Goal: Information Seeking & Learning: Learn about a topic

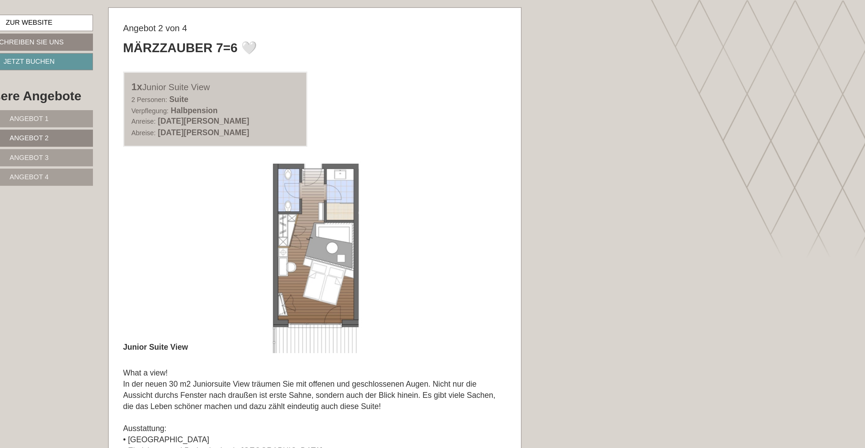
scroll to position [482, 0]
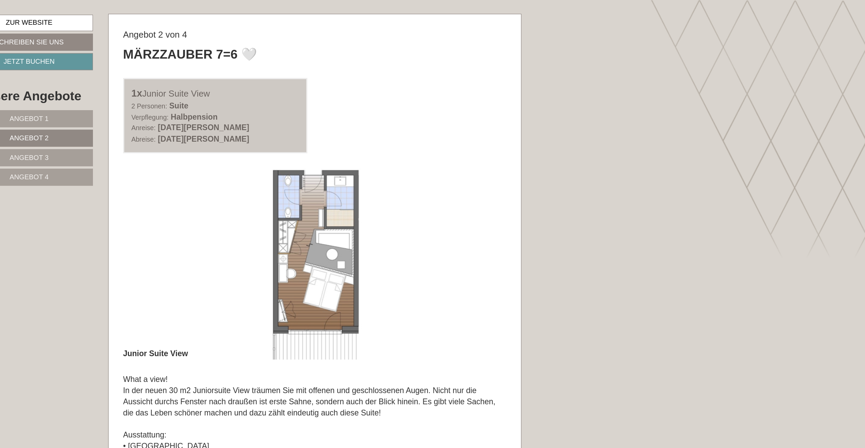
click at [239, 109] on link "Angebot 3" at bounding box center [283, 110] width 89 height 12
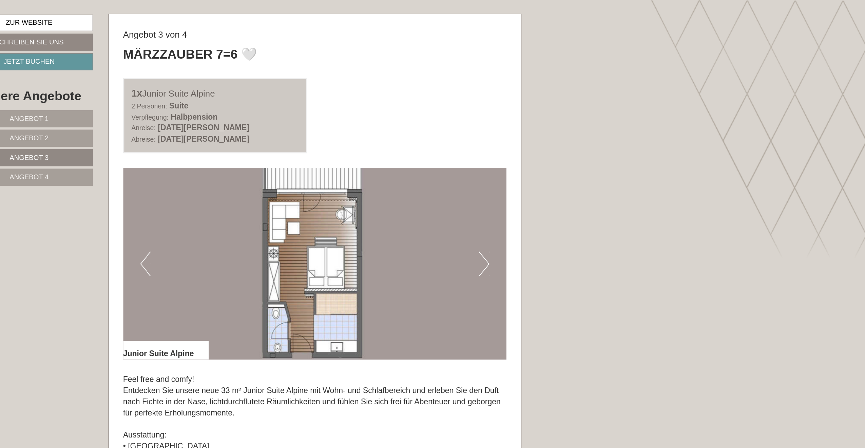
scroll to position [482, 0]
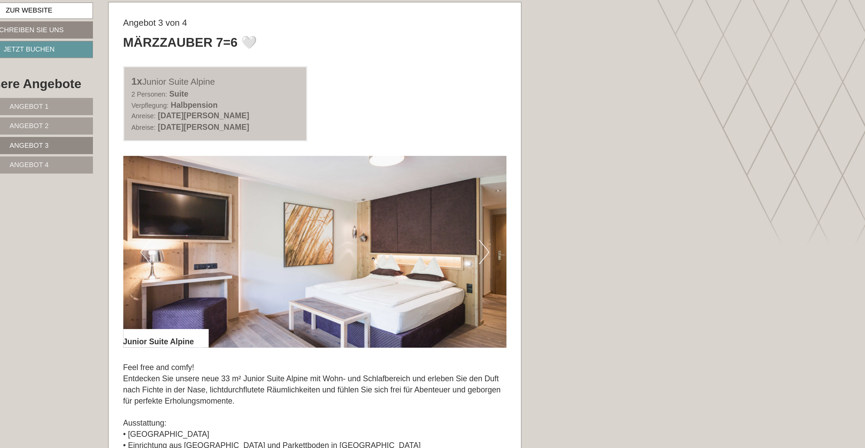
click at [596, 175] on button "Next" at bounding box center [599, 183] width 7 height 17
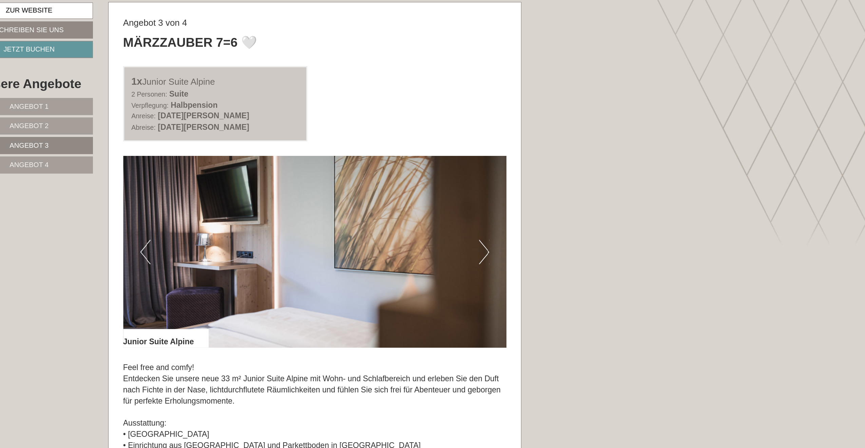
click at [596, 175] on button "Next" at bounding box center [599, 183] width 7 height 17
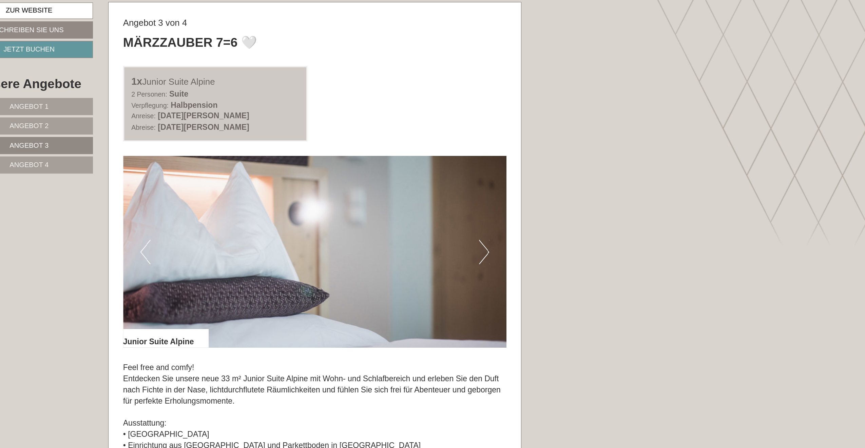
click at [596, 175] on button "Next" at bounding box center [599, 183] width 7 height 17
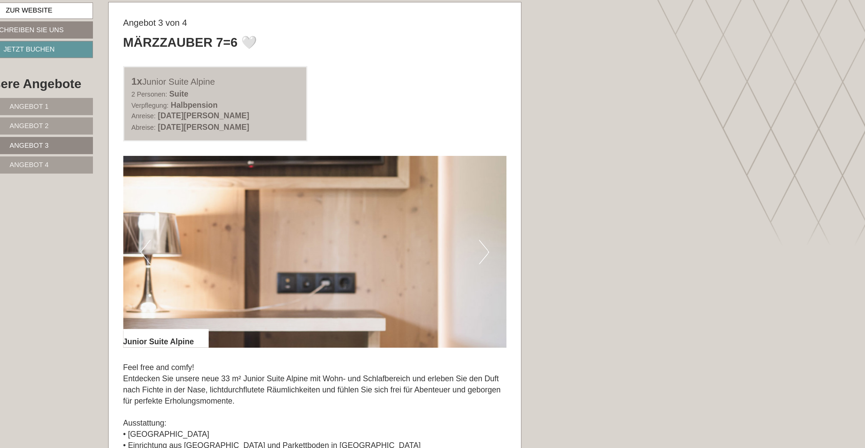
click at [596, 175] on button "Next" at bounding box center [599, 183] width 7 height 17
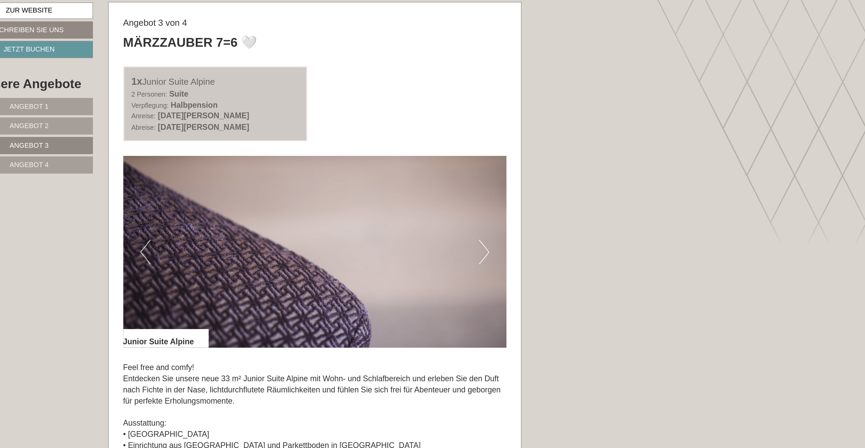
click at [596, 175] on button "Next" at bounding box center [599, 183] width 7 height 17
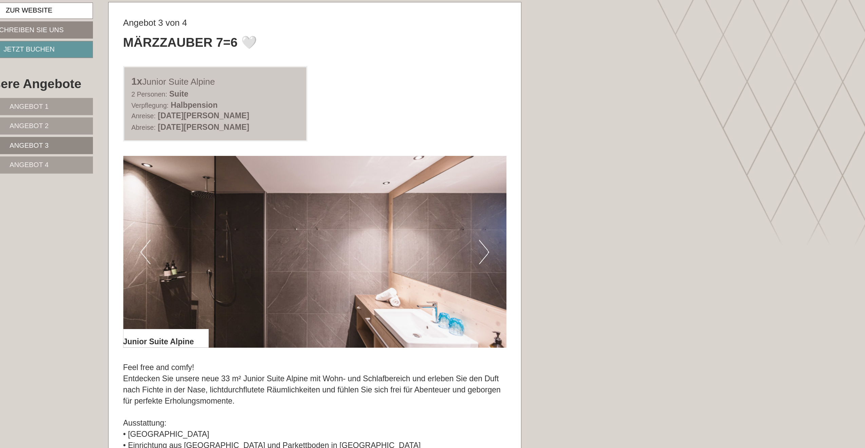
click at [596, 175] on button "Next" at bounding box center [599, 183] width 7 height 17
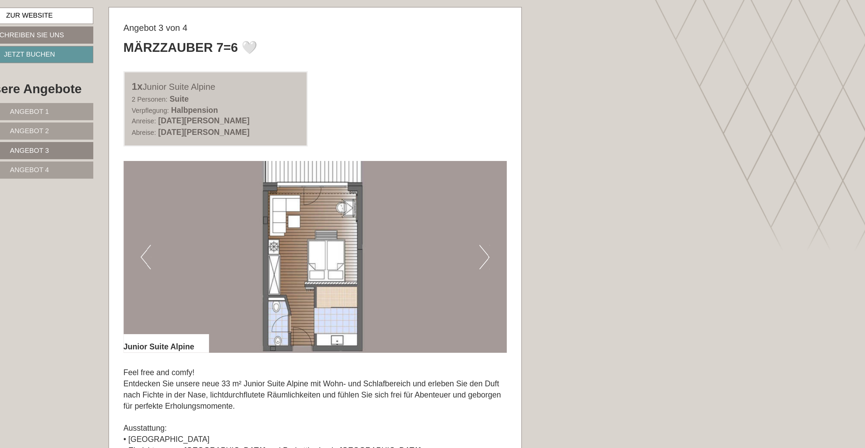
click at [270, 120] on span "Angebot 4" at bounding box center [283, 122] width 27 height 5
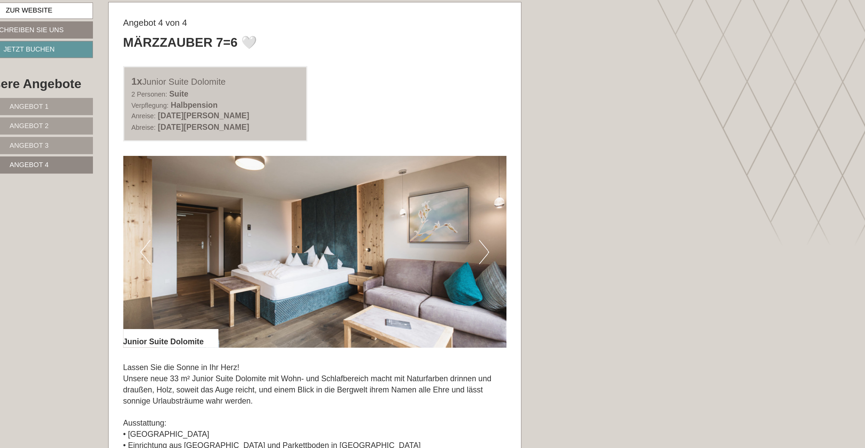
click at [596, 175] on button "Next" at bounding box center [599, 183] width 7 height 17
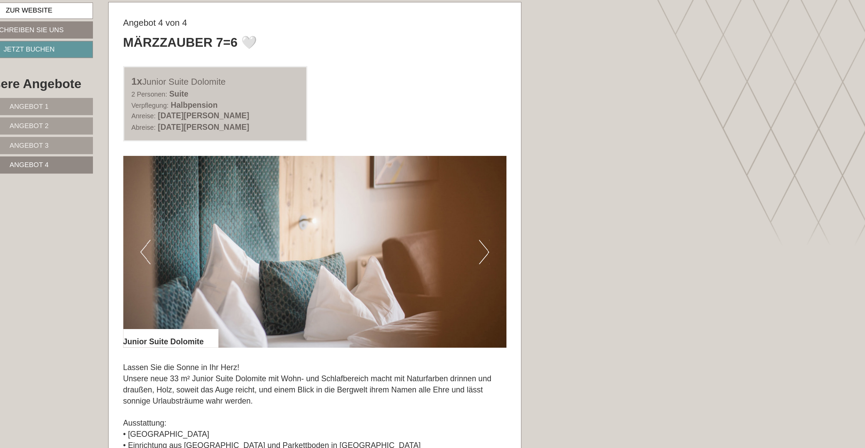
click at [596, 175] on button "Next" at bounding box center [599, 183] width 7 height 17
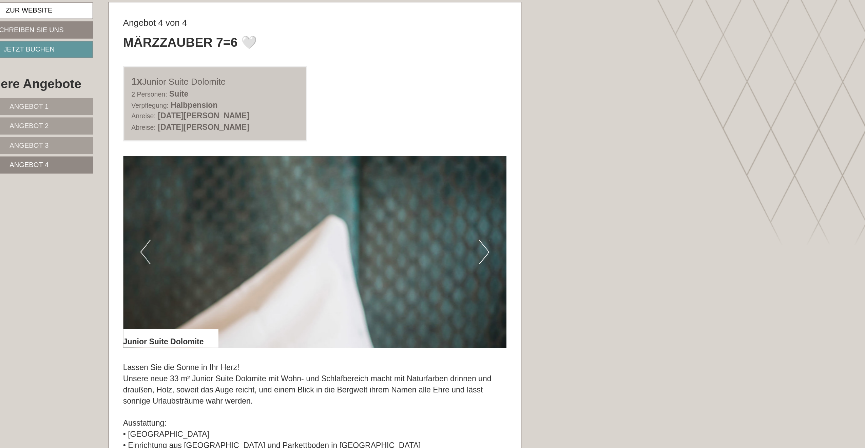
click at [596, 175] on button "Next" at bounding box center [599, 183] width 7 height 17
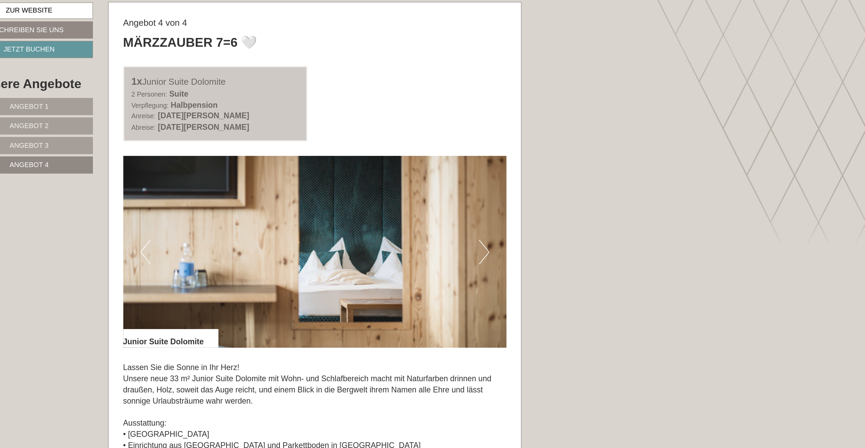
click at [596, 175] on button "Next" at bounding box center [599, 183] width 7 height 17
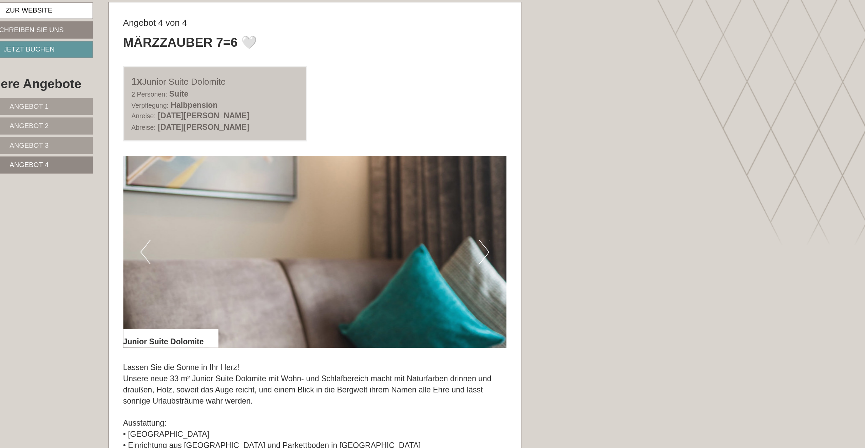
click at [596, 175] on button "Next" at bounding box center [599, 183] width 7 height 17
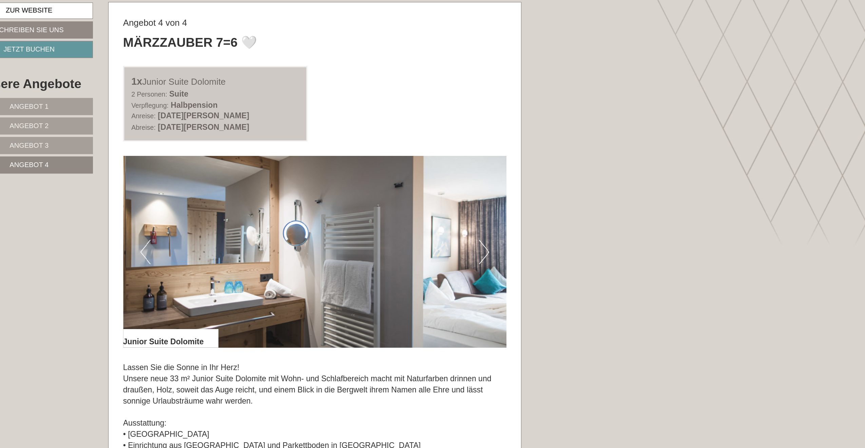
click at [596, 175] on button "Next" at bounding box center [599, 183] width 7 height 17
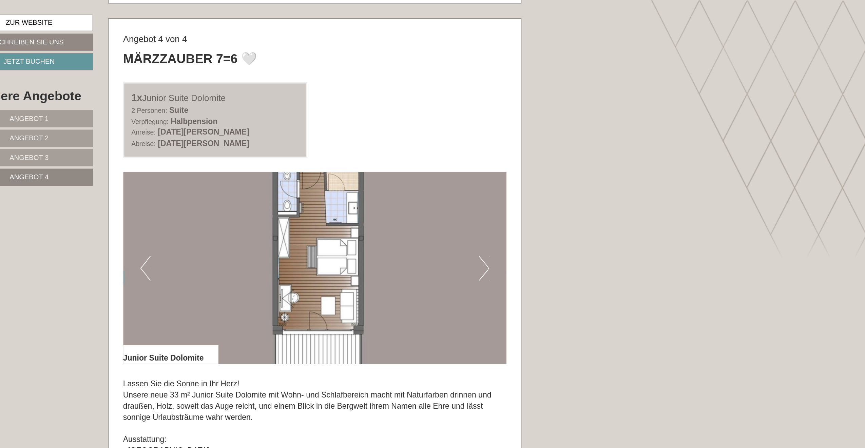
scroll to position [478, 0]
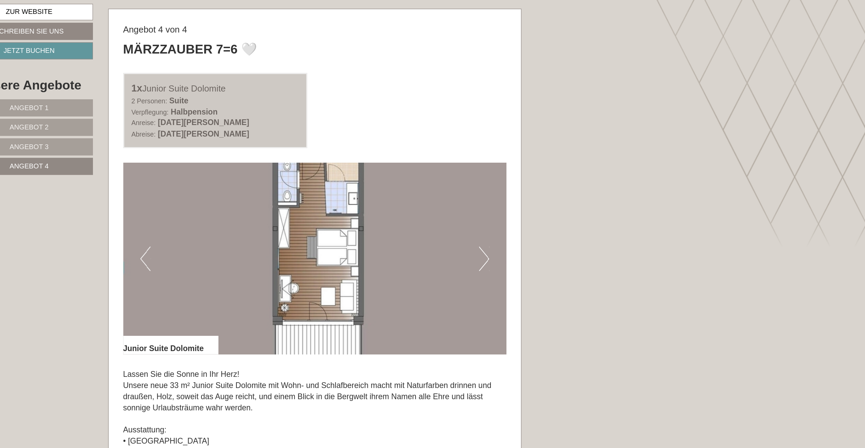
click at [596, 179] on button "Next" at bounding box center [599, 187] width 7 height 17
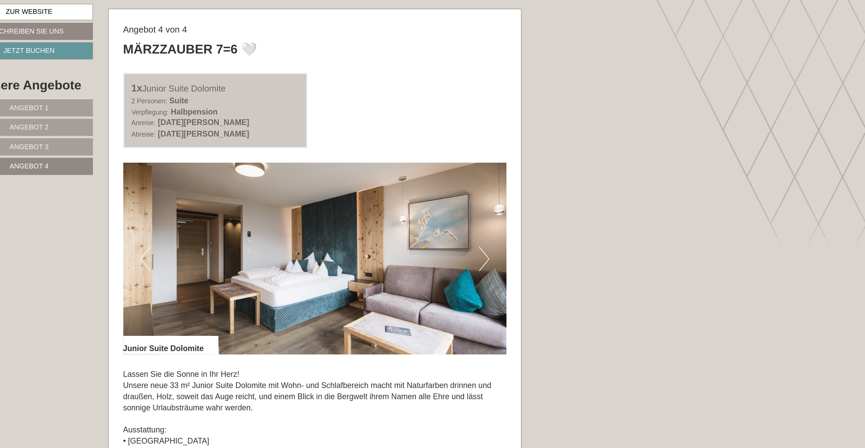
click at [270, 93] on span "Angebot 2" at bounding box center [283, 95] width 27 height 5
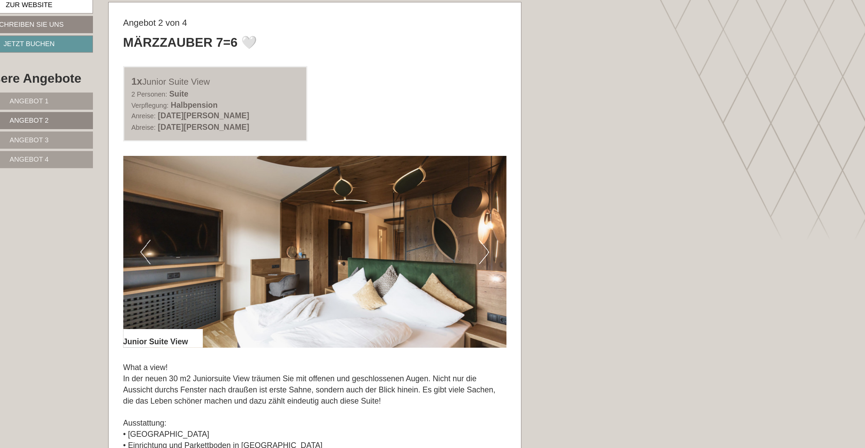
click at [596, 179] on button "Next" at bounding box center [599, 187] width 7 height 17
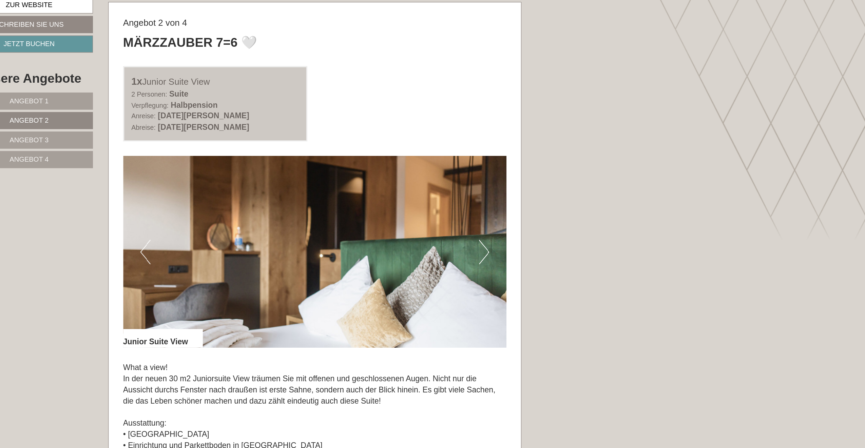
click at [596, 179] on button "Next" at bounding box center [599, 187] width 7 height 17
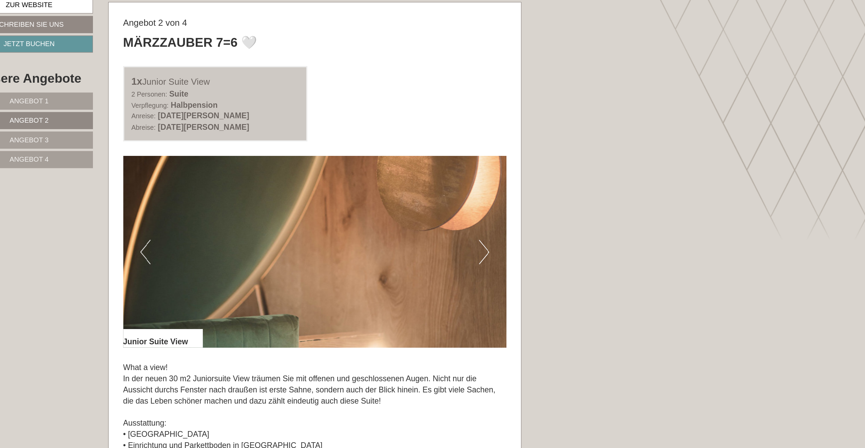
click at [596, 179] on button "Next" at bounding box center [599, 187] width 7 height 17
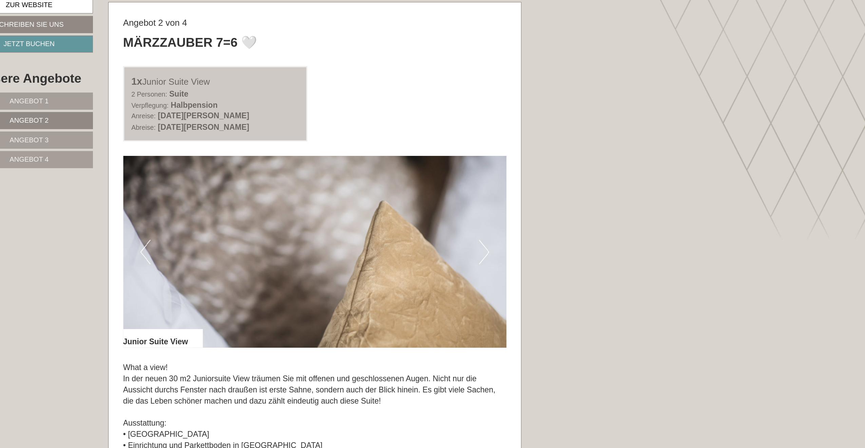
click at [596, 179] on button "Next" at bounding box center [599, 187] width 7 height 17
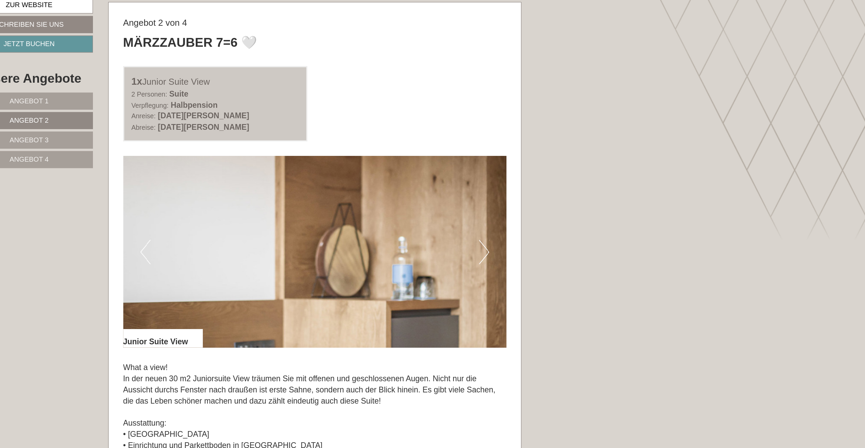
click at [596, 179] on button "Next" at bounding box center [599, 187] width 7 height 17
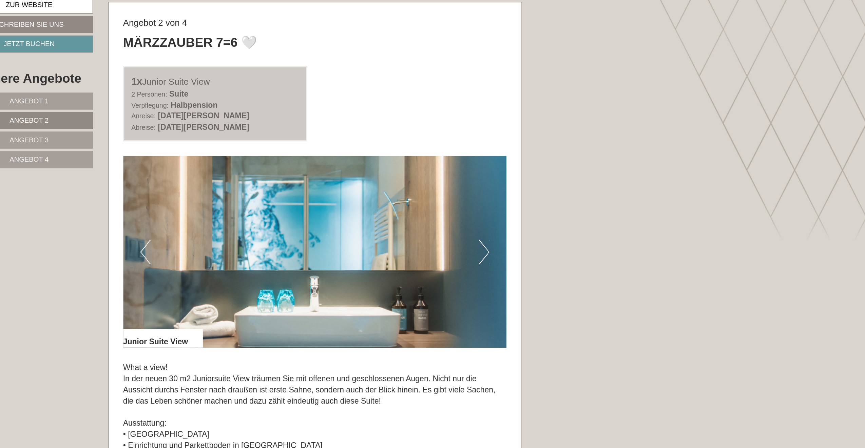
click at [596, 179] on button "Next" at bounding box center [599, 187] width 7 height 17
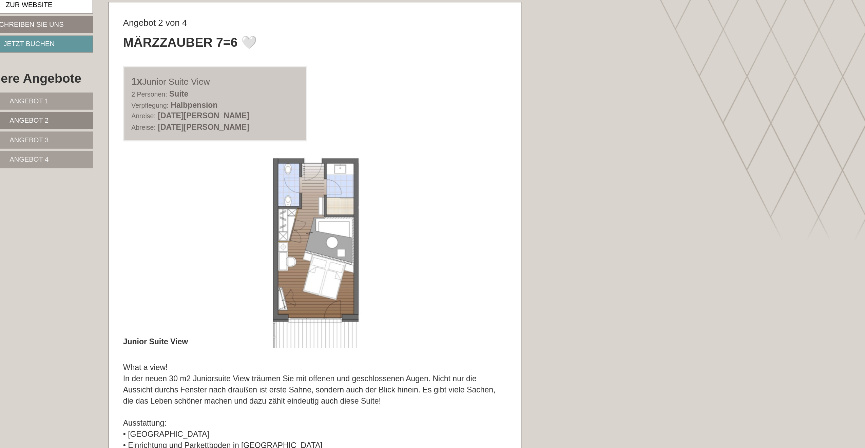
click at [270, 80] on span "Angebot 1" at bounding box center [283, 82] width 27 height 5
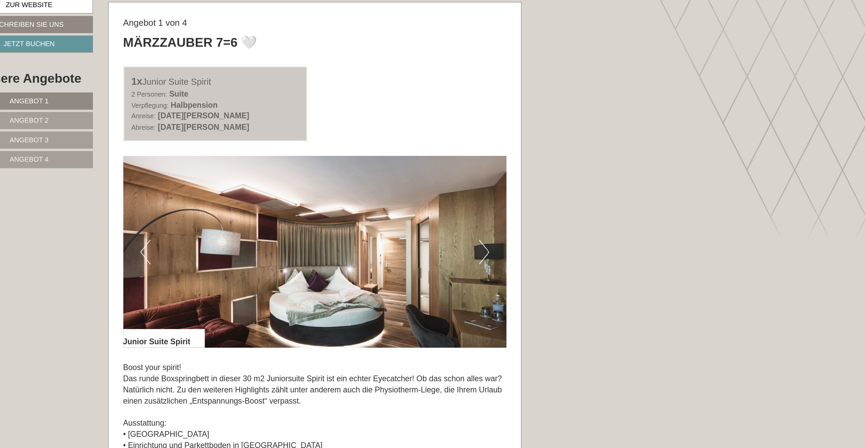
click at [596, 179] on button "Next" at bounding box center [599, 187] width 7 height 17
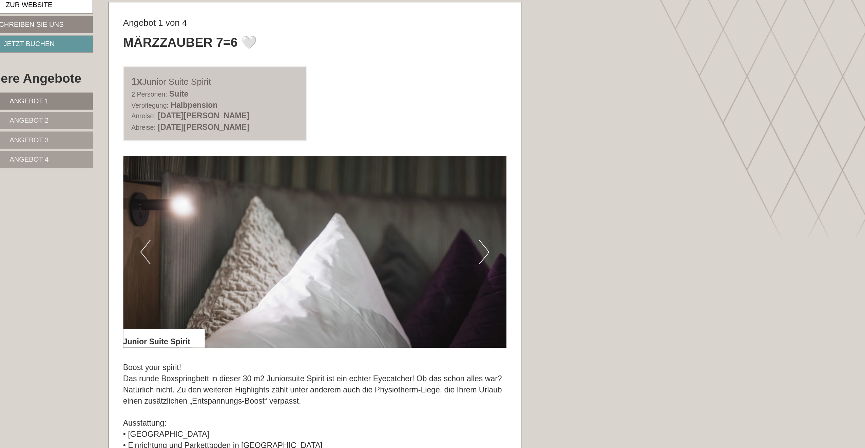
click at [596, 179] on button "Next" at bounding box center [599, 187] width 7 height 17
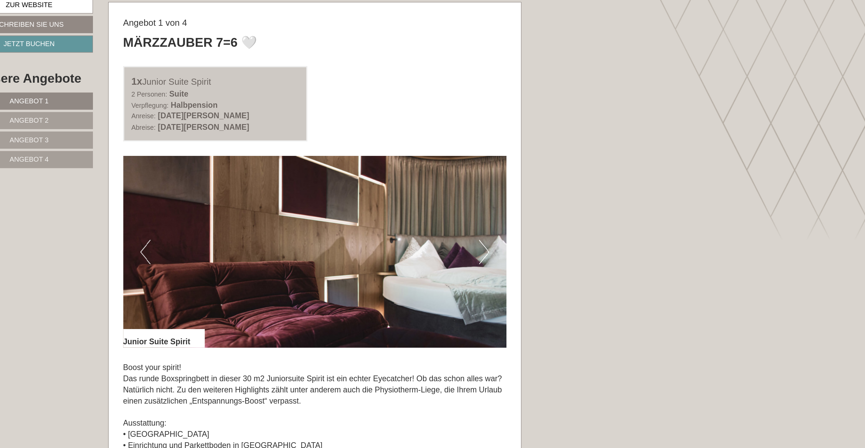
click at [596, 179] on button "Next" at bounding box center [599, 187] width 7 height 17
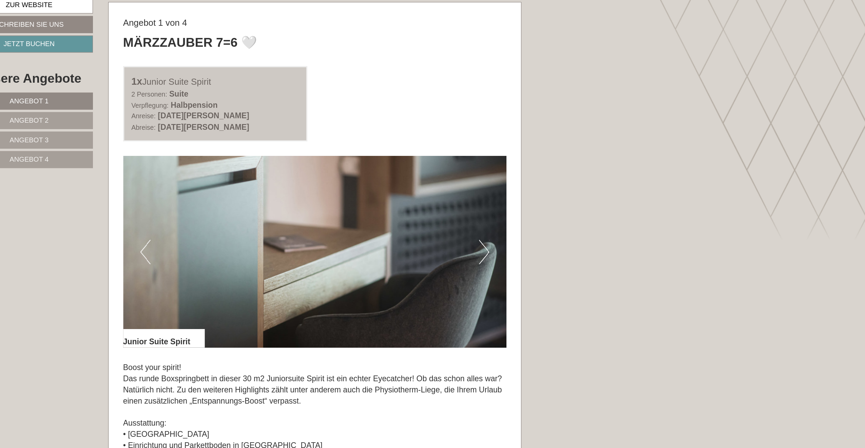
click at [596, 179] on button "Next" at bounding box center [599, 187] width 7 height 17
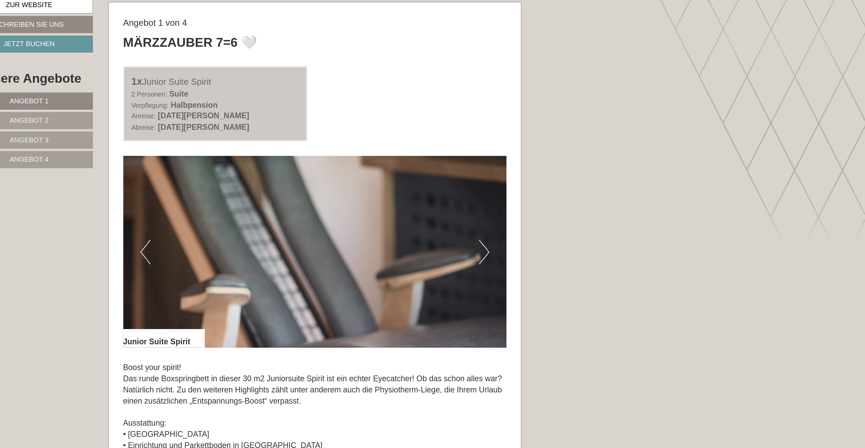
click at [596, 179] on button "Next" at bounding box center [599, 187] width 7 height 17
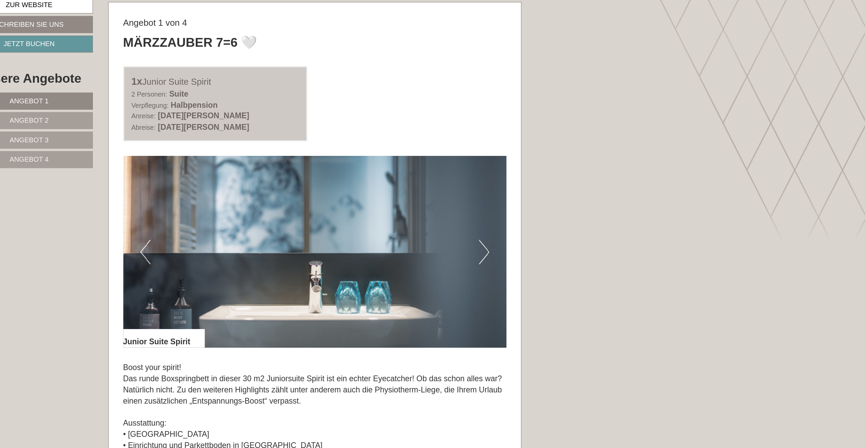
click at [596, 179] on button "Next" at bounding box center [599, 187] width 7 height 17
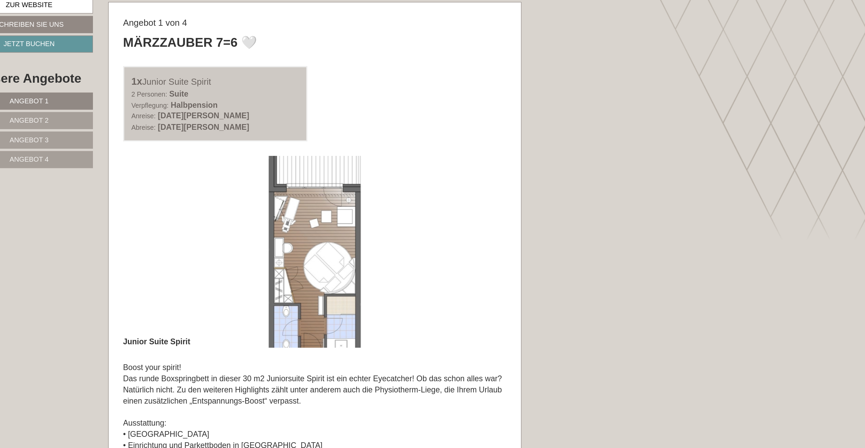
click at [596, 179] on button "Next" at bounding box center [599, 187] width 7 height 17
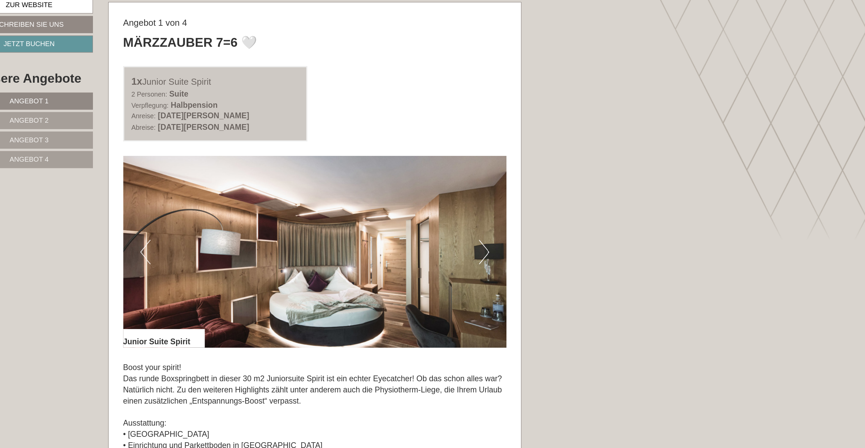
click at [361, 179] on button "Previous" at bounding box center [364, 187] width 7 height 17
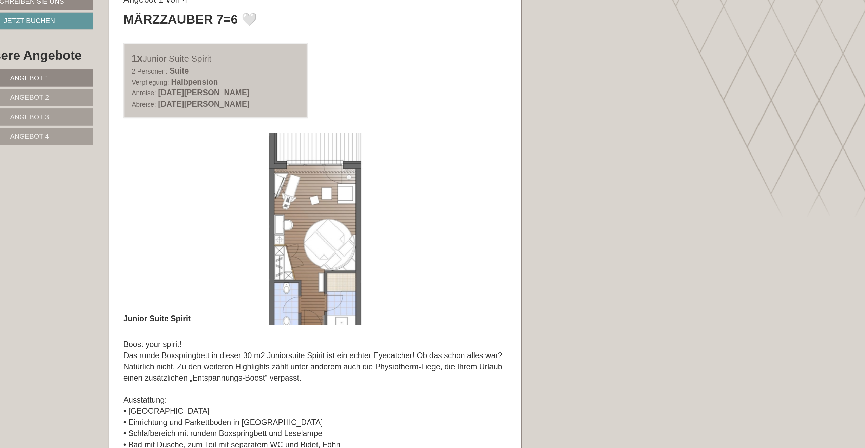
click at [239, 90] on link "Angebot 2" at bounding box center [283, 96] width 89 height 12
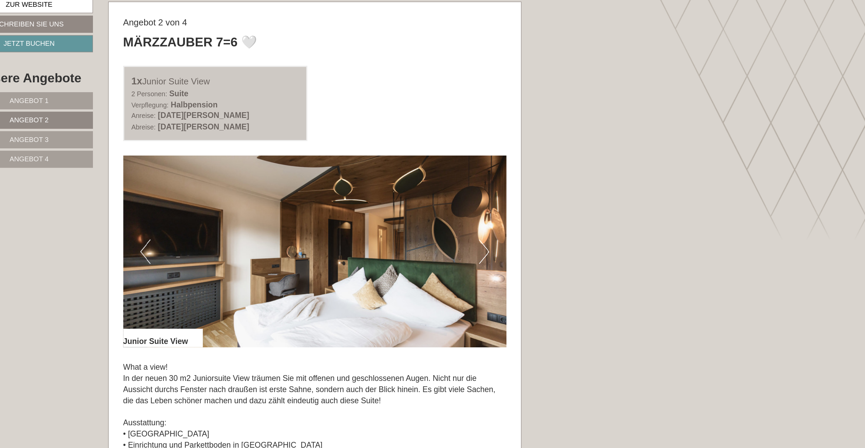
click at [361, 179] on button "Previous" at bounding box center [364, 187] width 7 height 17
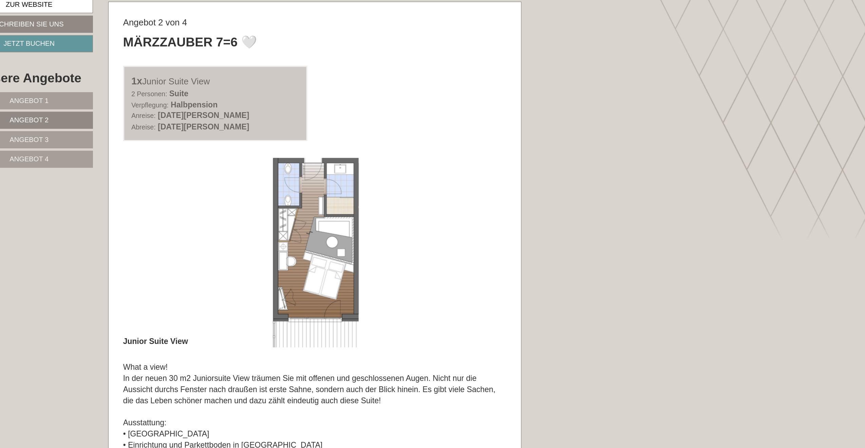
click at [270, 80] on span "Angebot 1" at bounding box center [283, 82] width 27 height 5
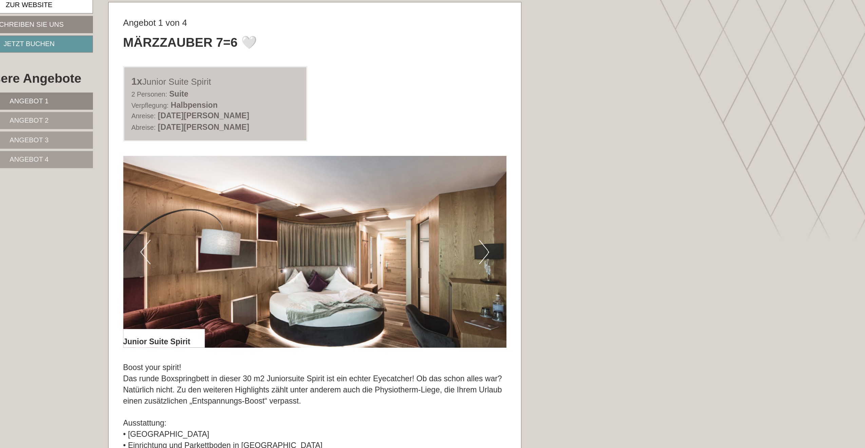
click at [270, 107] on span "Angebot 3" at bounding box center [283, 109] width 27 height 5
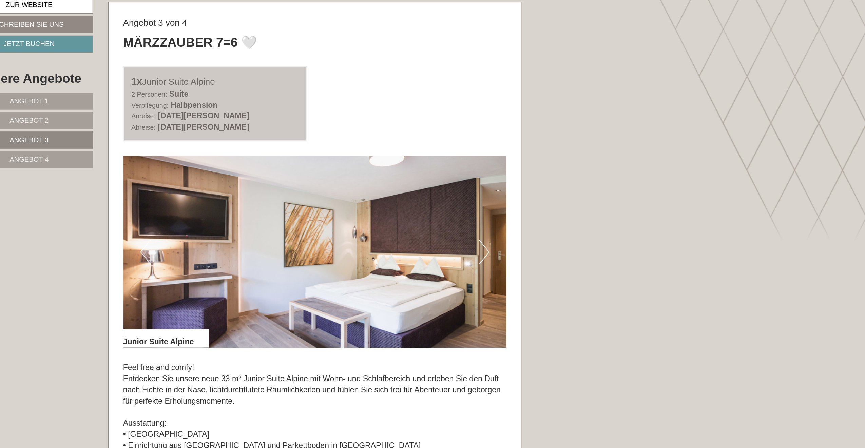
click at [239, 117] on link "Angebot 4" at bounding box center [283, 123] width 89 height 12
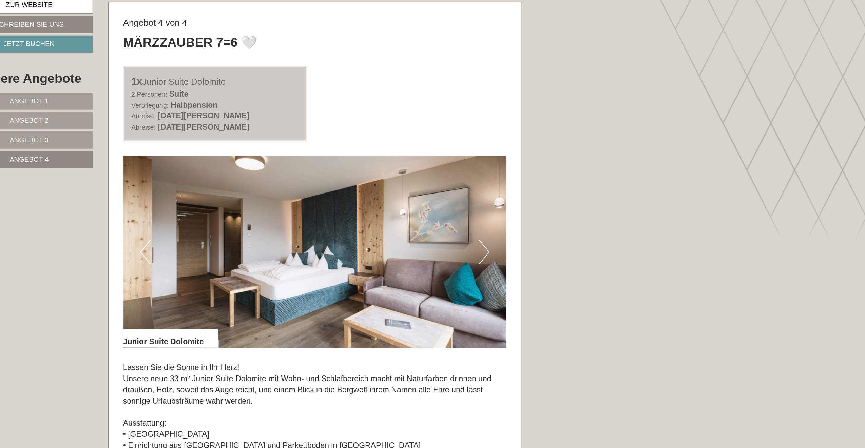
click at [270, 93] on span "Angebot 2" at bounding box center [283, 95] width 27 height 5
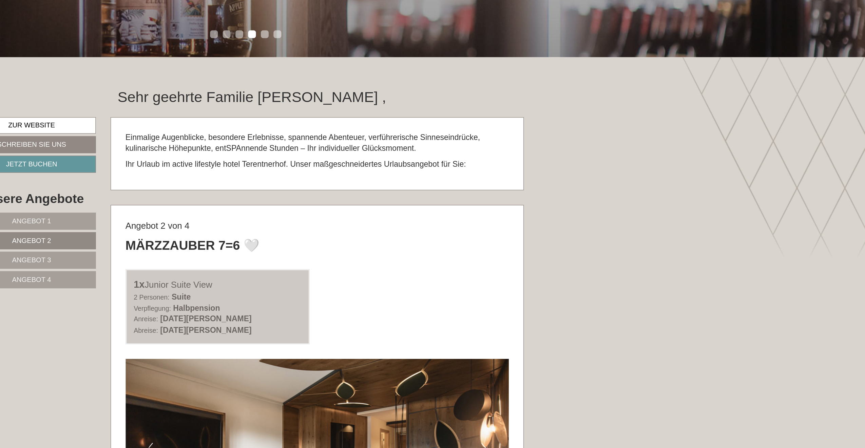
scroll to position [349, 0]
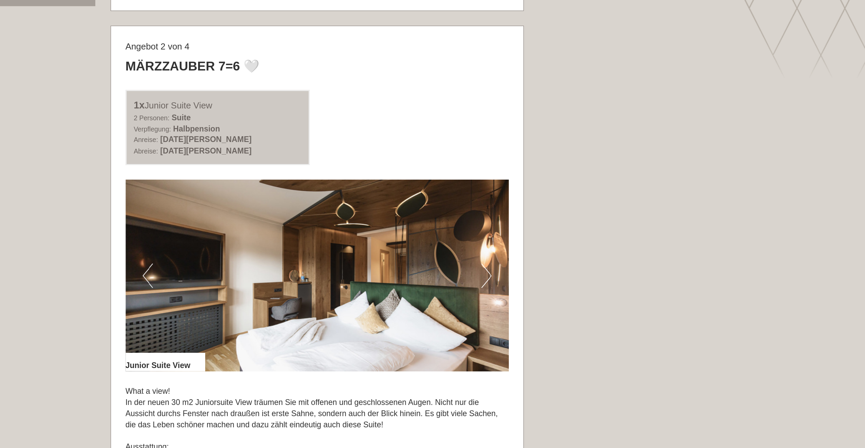
click at [361, 308] on button "Previous" at bounding box center [364, 316] width 7 height 17
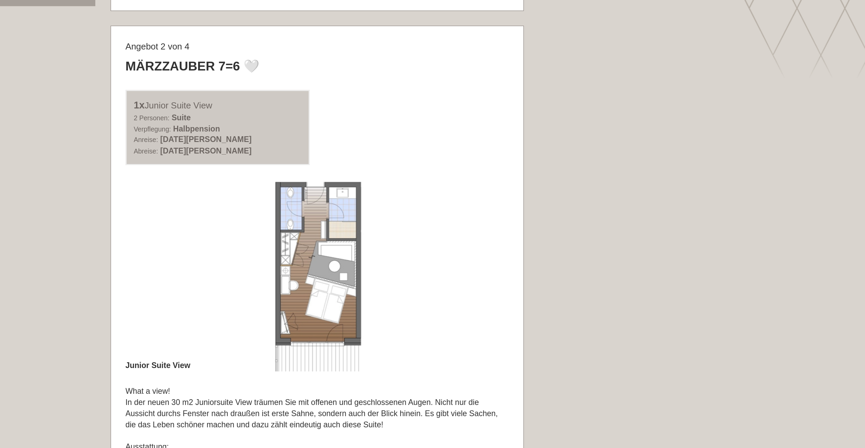
click at [349, 250] on img at bounding box center [482, 316] width 267 height 133
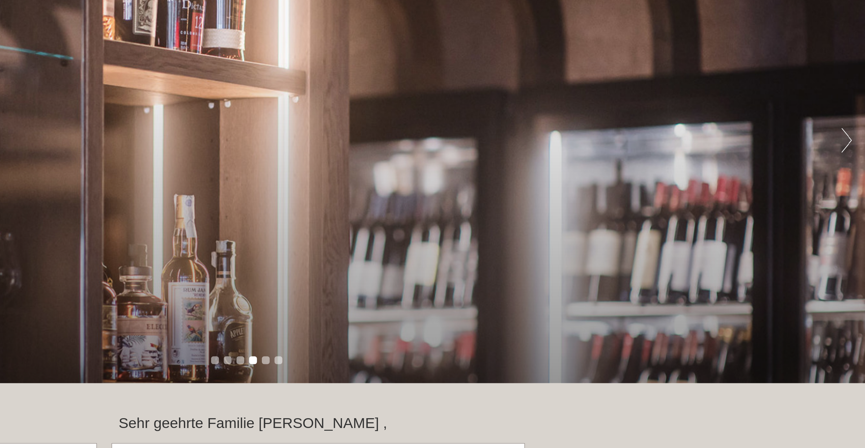
scroll to position [113, 0]
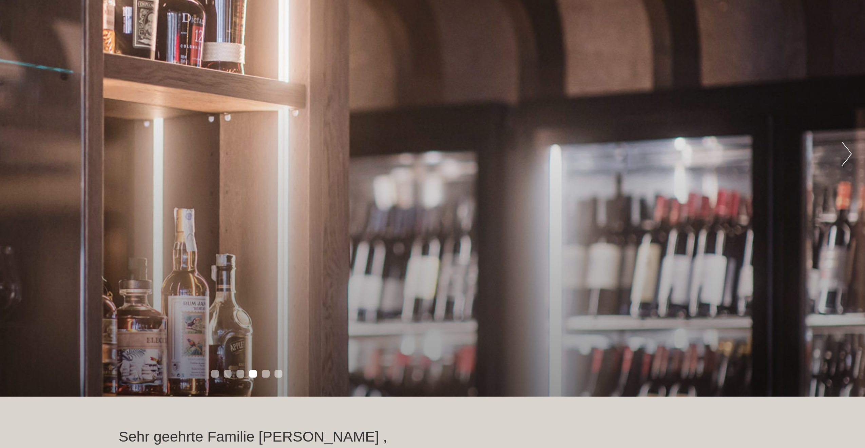
click at [846, 105] on button "Next" at bounding box center [849, 107] width 7 height 17
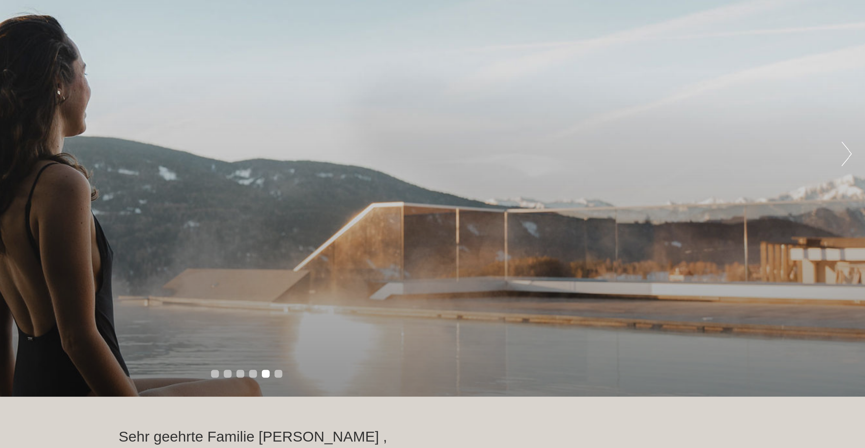
click at [846, 106] on button "Next" at bounding box center [849, 107] width 7 height 17
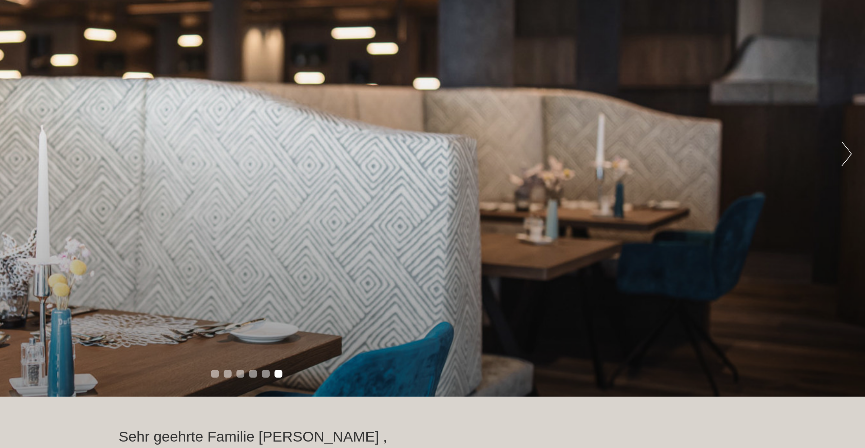
click at [846, 106] on button "Next" at bounding box center [849, 107] width 7 height 17
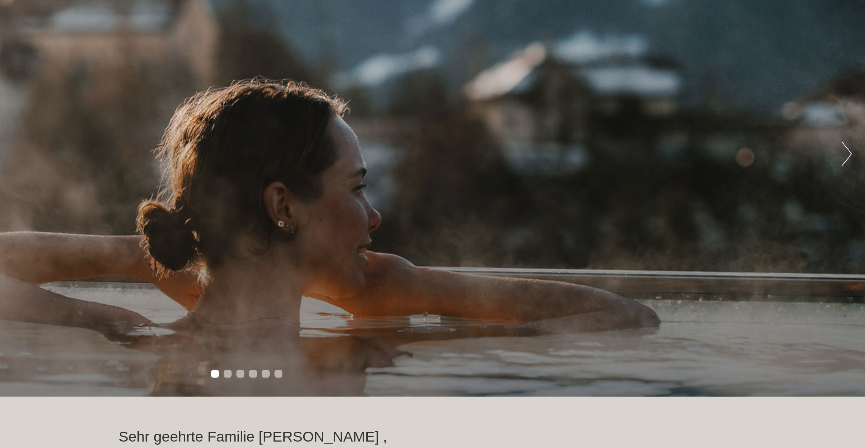
click at [846, 106] on button "Next" at bounding box center [849, 107] width 7 height 17
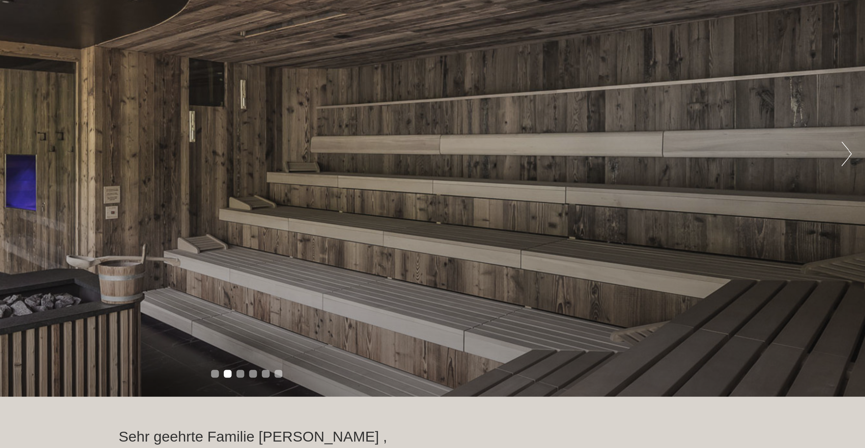
click at [846, 106] on button "Next" at bounding box center [849, 107] width 7 height 17
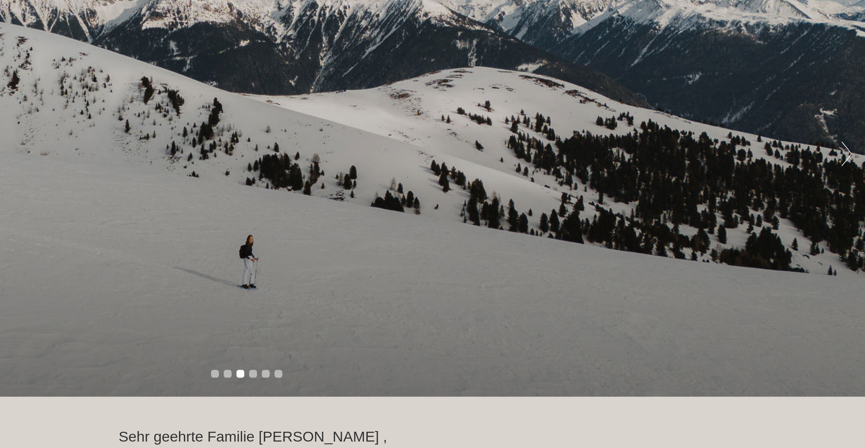
click at [846, 106] on button "Next" at bounding box center [849, 107] width 7 height 17
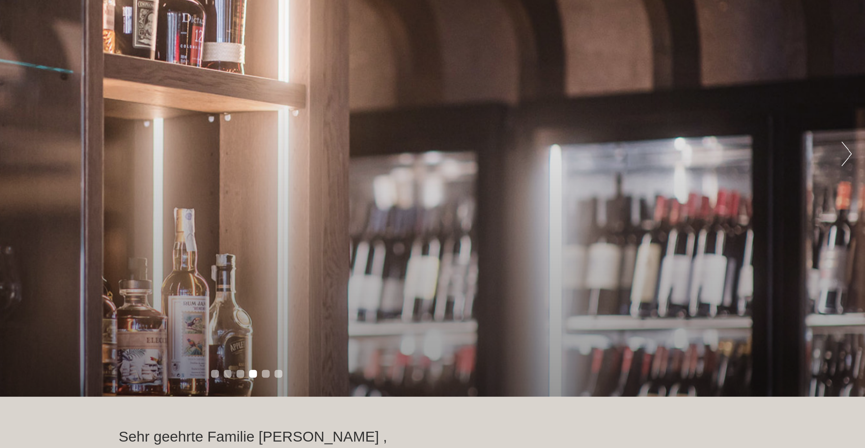
click at [846, 106] on button "Next" at bounding box center [849, 107] width 7 height 17
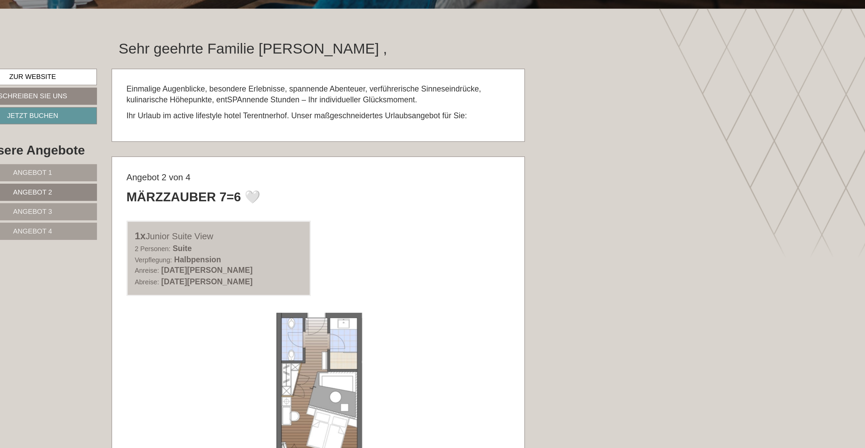
scroll to position [347, 0]
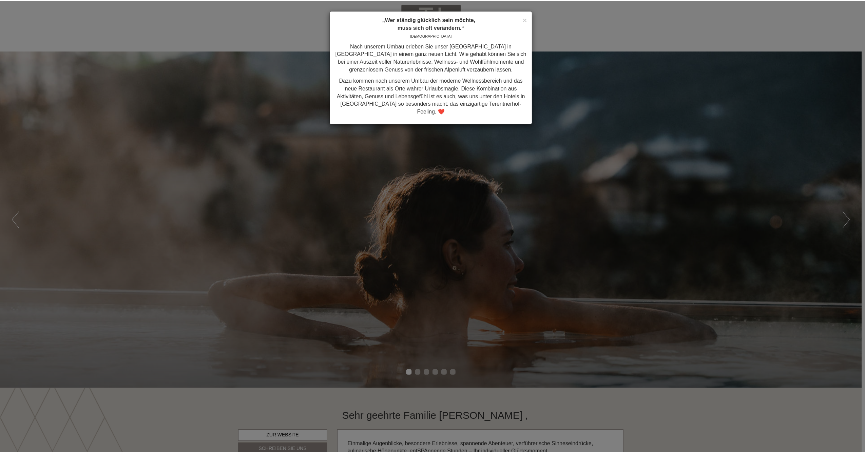
scroll to position [513, 0]
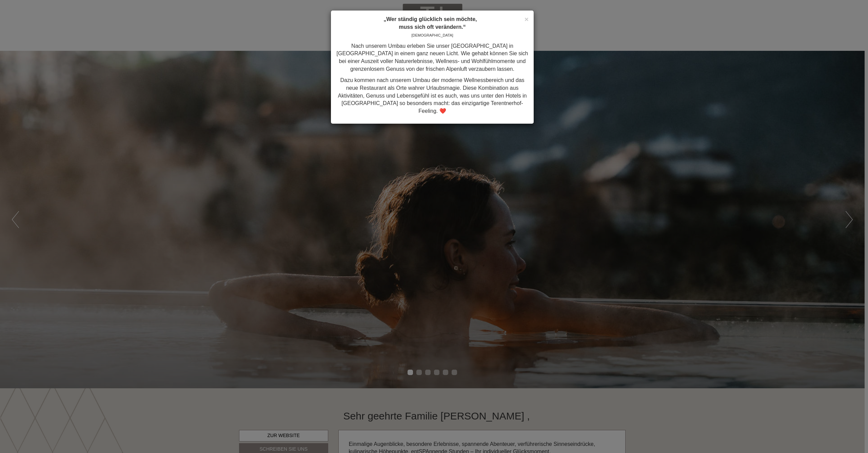
click at [579, 260] on div "× „Wer ständig glücklich sein möchte, muss sich oft verändern.“ Konfuzius Nach …" at bounding box center [434, 226] width 868 height 453
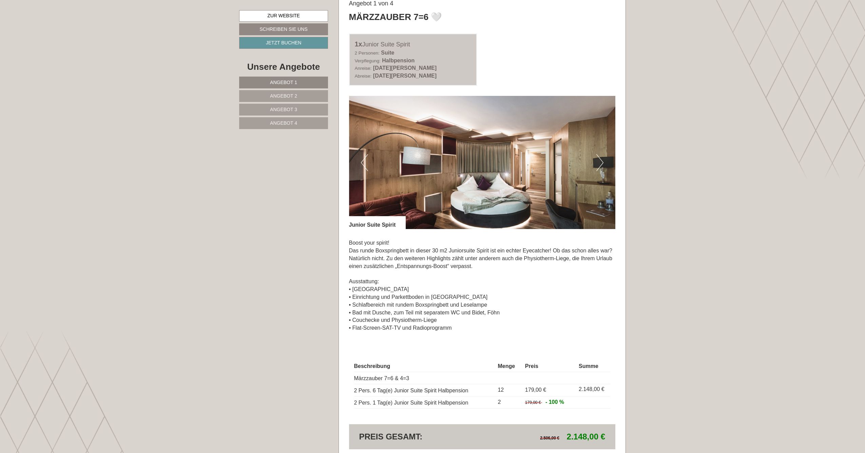
scroll to position [517, 0]
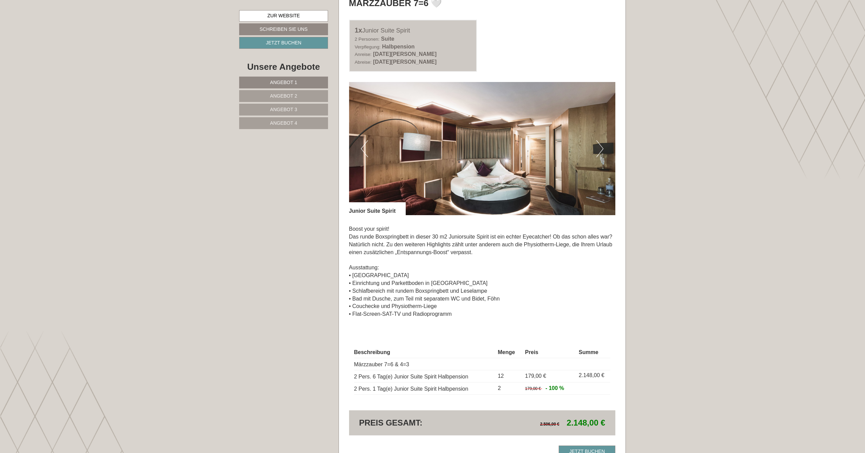
click at [282, 96] on span "Angebot 2" at bounding box center [283, 95] width 27 height 5
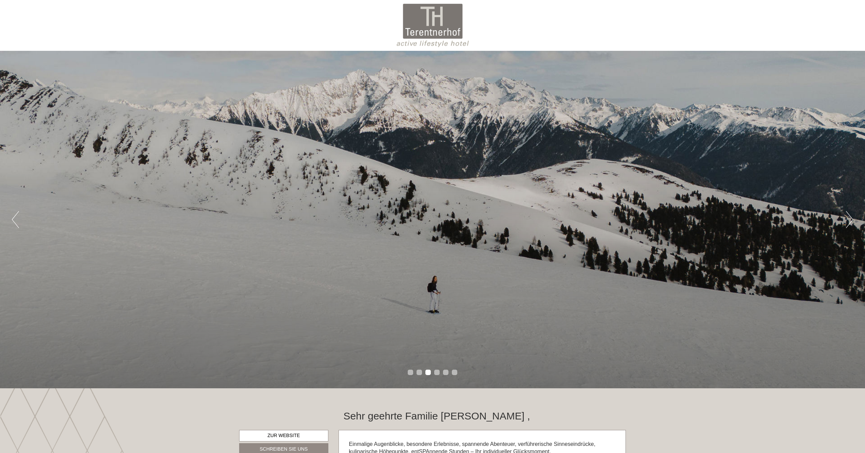
scroll to position [0, 0]
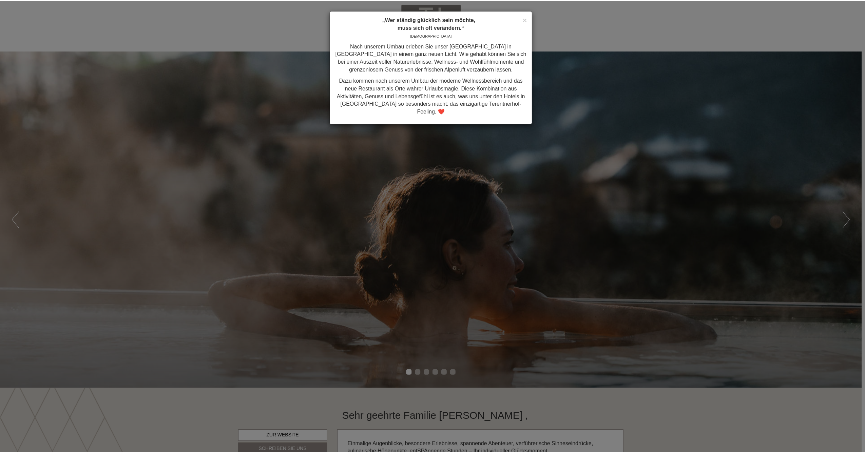
scroll to position [513, 0]
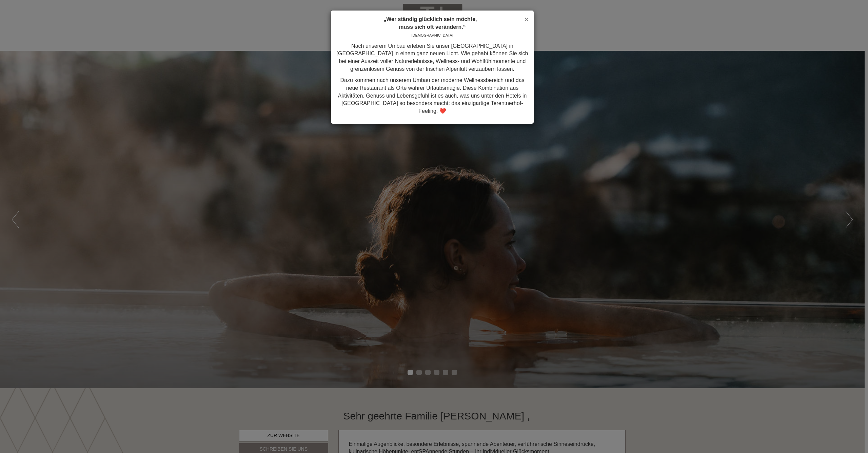
click at [528, 18] on span "×" at bounding box center [527, 19] width 4 height 8
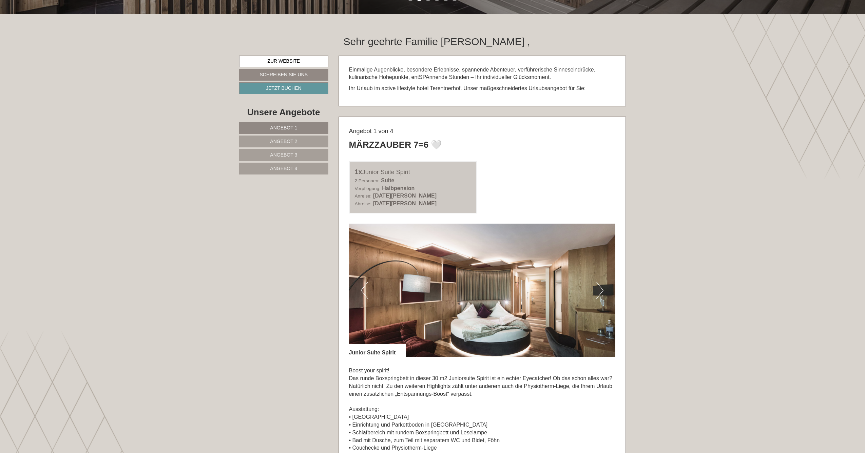
scroll to position [375, 0]
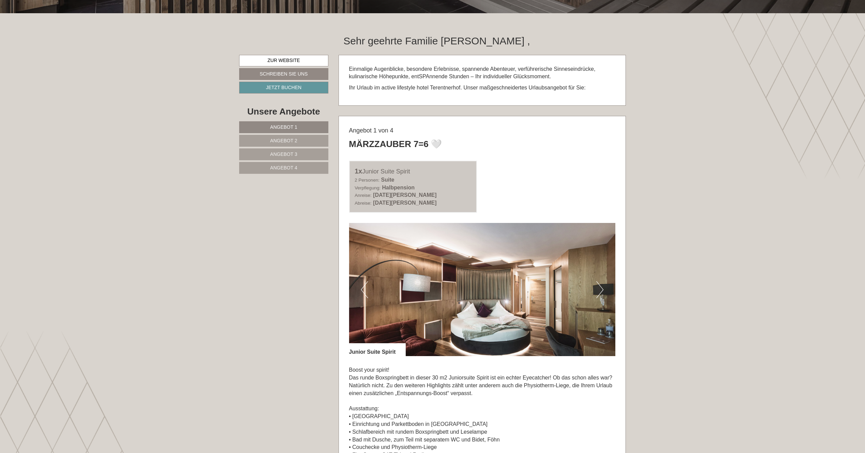
click at [285, 138] on span "Angebot 2" at bounding box center [283, 140] width 27 height 5
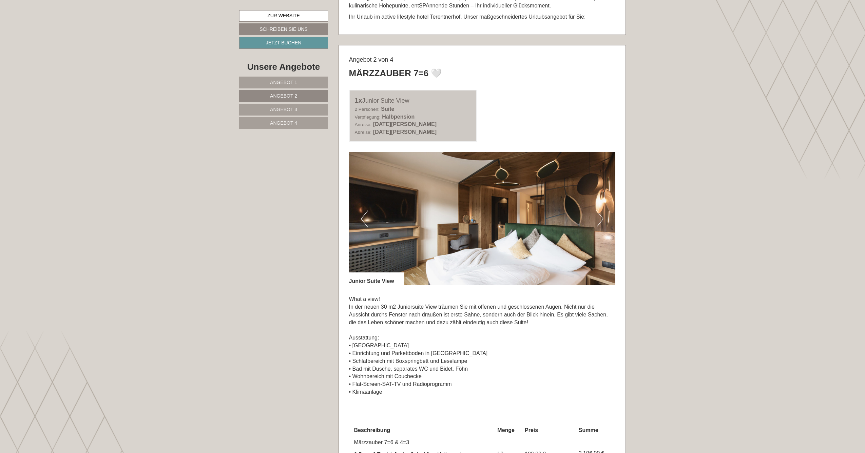
scroll to position [439, 0]
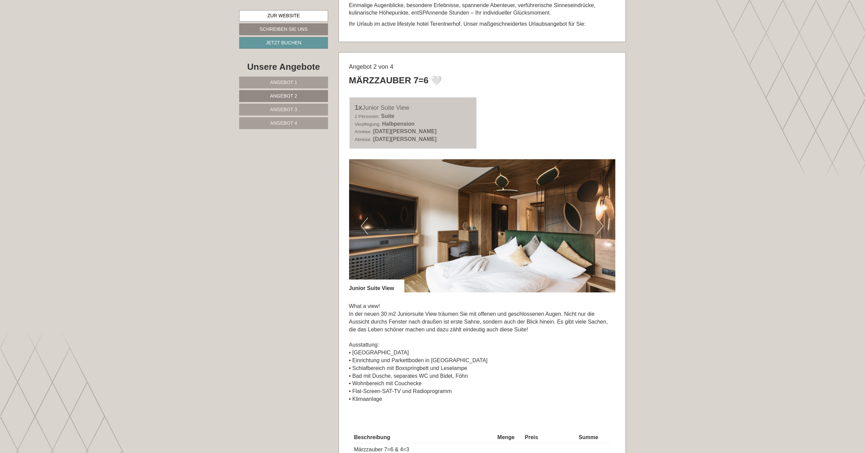
drag, startPoint x: 354, startPoint y: 106, endPoint x: 451, endPoint y: 144, distance: 104.2
click at [451, 144] on div "1x Junior Suite View 2 Personen: Suite Verpflegung: Halbpension Anreise: Sonnta…" at bounding box center [413, 123] width 128 height 52
copy div "1x Junior Suite View 2 Personen: Suite Verpflegung: Halbpension Anreise: Sonnta…"
